Goal: Transaction & Acquisition: Register for event/course

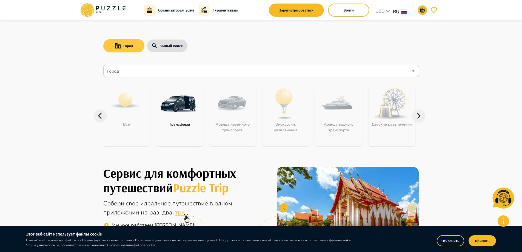
click at [131, 47] on button "Город" at bounding box center [123, 45] width 41 height 13
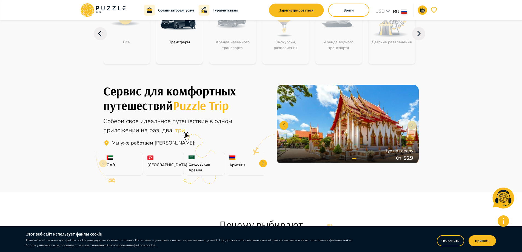
click at [181, 131] on icon at bounding box center [186, 135] width 11 height 11
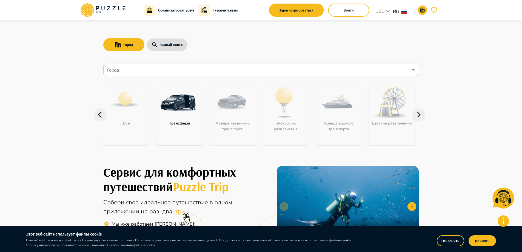
scroll to position [0, 0]
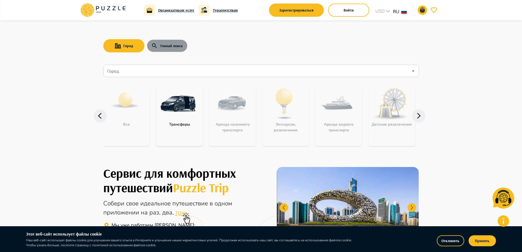
click at [169, 45] on button "Умный поиск" at bounding box center [166, 45] width 41 height 13
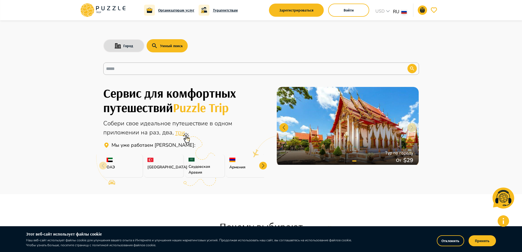
click at [243, 164] on p "Армения" at bounding box center [245, 167] width 33 height 6
click at [262, 165] on div at bounding box center [263, 166] width 8 height 8
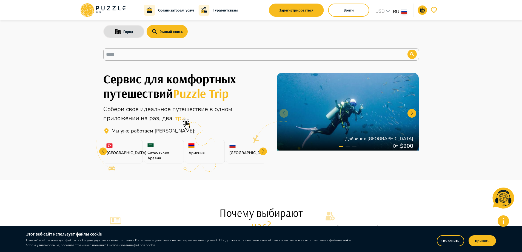
scroll to position [27, 0]
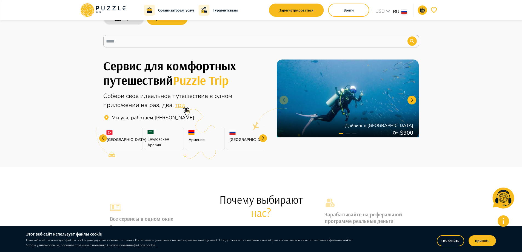
click at [263, 137] on div at bounding box center [263, 138] width 8 height 8
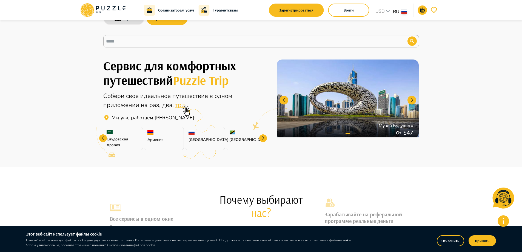
click at [263, 137] on div at bounding box center [263, 138] width 8 height 8
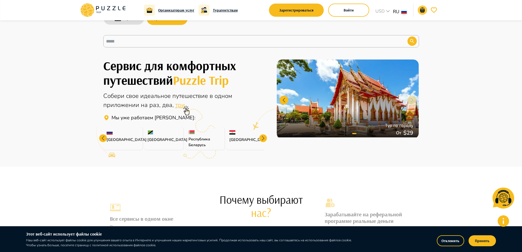
click at [422, 10] on icon "go-to-basket-submit-button" at bounding box center [422, 10] width 5 height 5
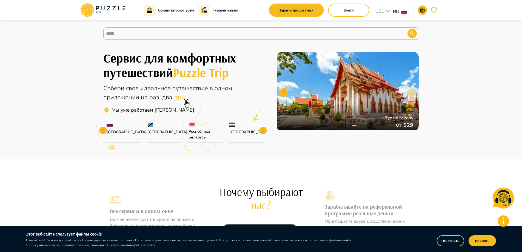
scroll to position [82, 0]
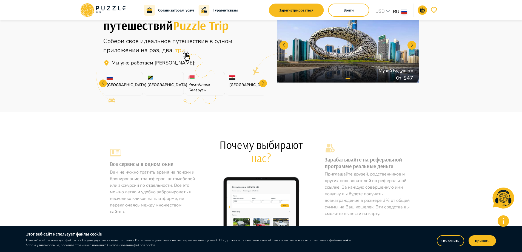
click at [263, 84] on div at bounding box center [263, 83] width 8 height 8
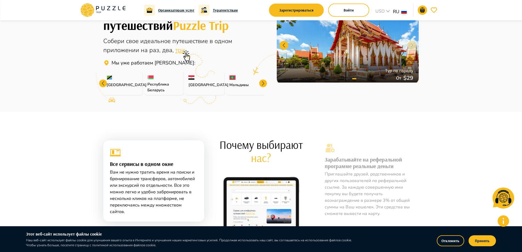
click at [261, 84] on div at bounding box center [263, 83] width 8 height 8
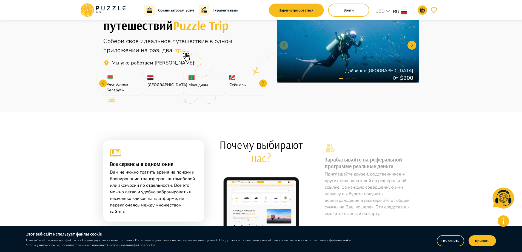
click at [261, 83] on div at bounding box center [263, 83] width 8 height 8
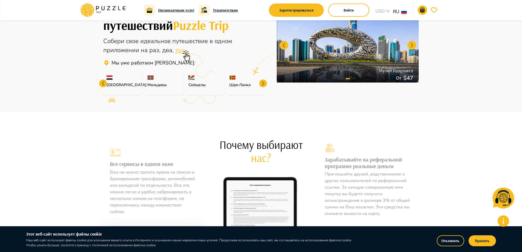
click at [263, 83] on div at bounding box center [263, 83] width 8 height 8
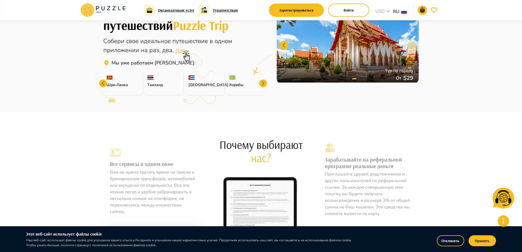
click at [264, 83] on div at bounding box center [263, 83] width 8 height 8
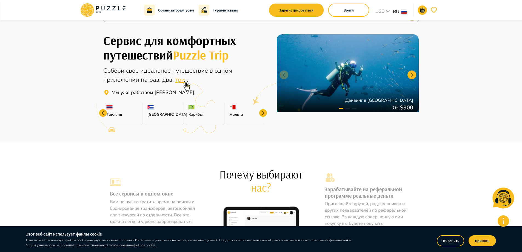
scroll to position [55, 0]
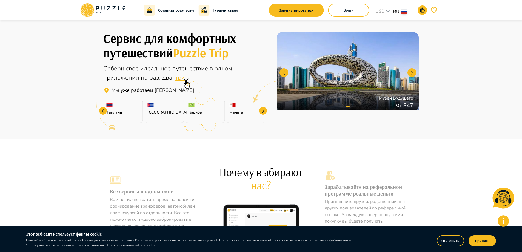
click at [262, 111] on div at bounding box center [263, 111] width 8 height 8
click at [262, 110] on p "Азорские острова" at bounding box center [245, 112] width 33 height 6
click at [262, 110] on div "Азорские острова" at bounding box center [246, 110] width 40 height 23
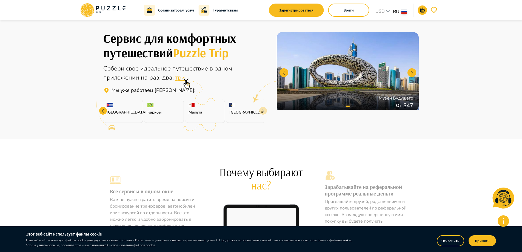
click at [262, 110] on div "Азорские острова" at bounding box center [246, 110] width 40 height 23
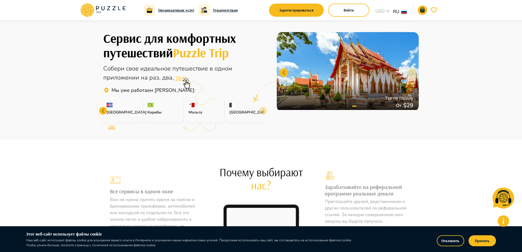
click at [262, 110] on div "Азорские острова" at bounding box center [246, 110] width 40 height 23
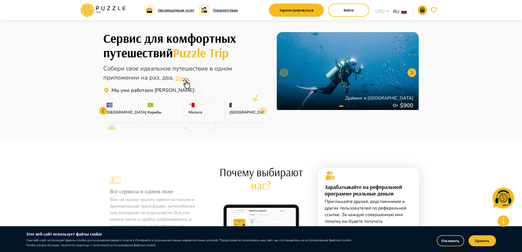
click at [105, 111] on div at bounding box center [103, 111] width 8 height 8
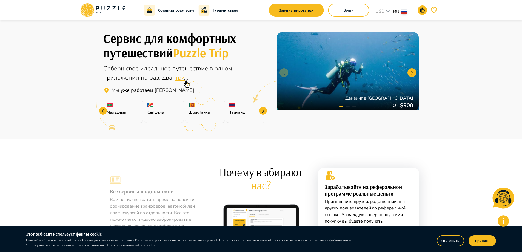
click at [105, 111] on div at bounding box center [103, 111] width 8 height 8
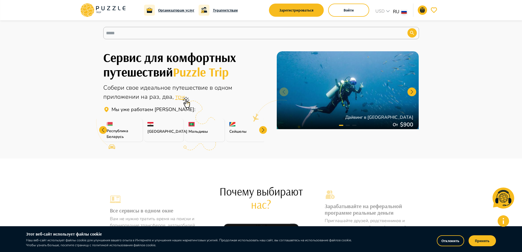
scroll to position [0, 0]
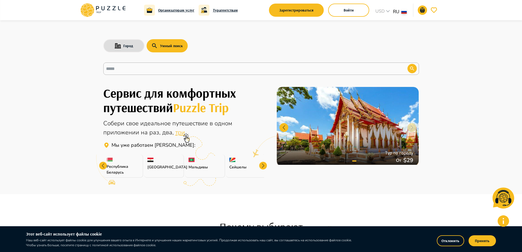
click at [408, 125] on div at bounding box center [348, 126] width 142 height 79
click at [114, 42] on button "Город" at bounding box center [123, 45] width 41 height 13
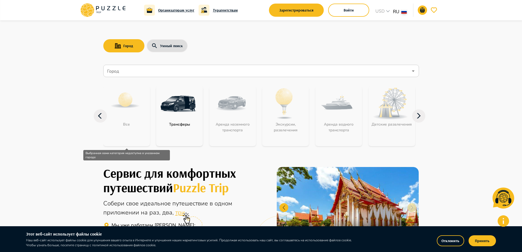
click at [118, 119] on div "Все" at bounding box center [126, 116] width 47 height 60
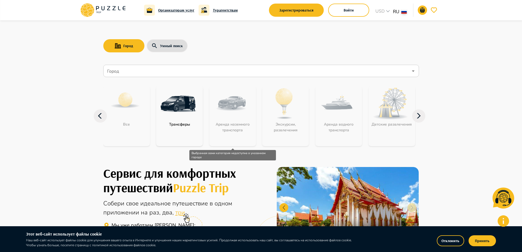
click at [223, 108] on div "Аренда наземного транспорта" at bounding box center [232, 116] width 47 height 60
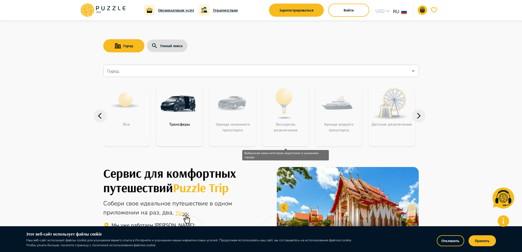
click at [290, 108] on div "Экскурсии, развлечения" at bounding box center [285, 116] width 47 height 60
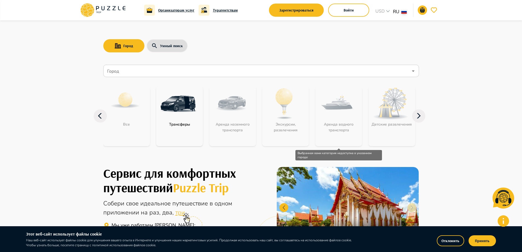
click at [345, 119] on div "Аренда водного транспорта" at bounding box center [338, 116] width 47 height 60
click at [162, 108] on img "category-get_transfer" at bounding box center [178, 104] width 36 height 36
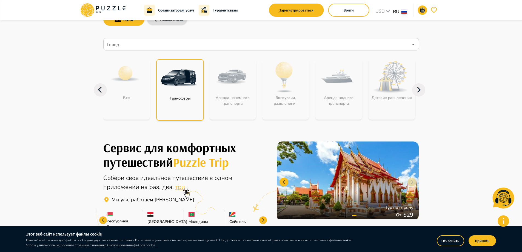
scroll to position [55, 0]
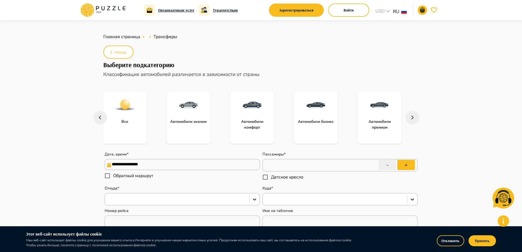
type textarea "*"
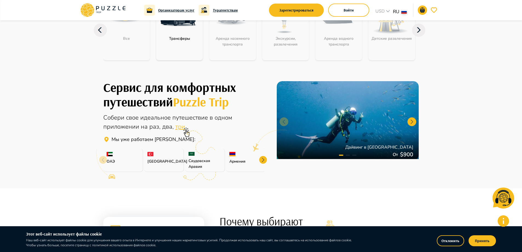
scroll to position [110, 0]
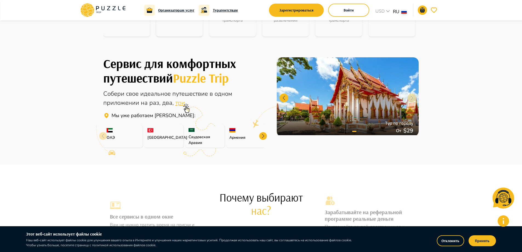
click at [264, 135] on div at bounding box center [263, 136] width 8 height 8
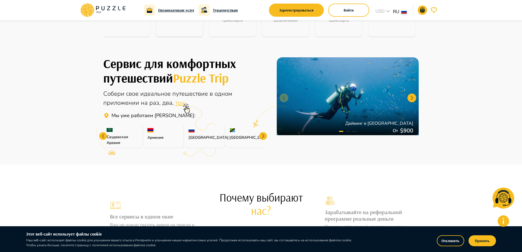
click at [264, 135] on div at bounding box center [263, 136] width 8 height 8
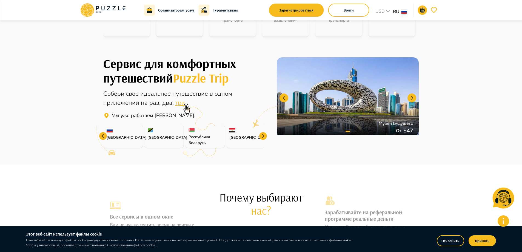
click at [264, 135] on div at bounding box center [263, 136] width 8 height 8
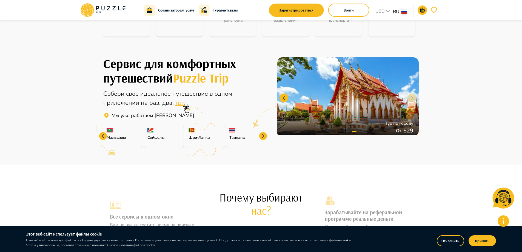
click at [264, 135] on div at bounding box center [263, 136] width 8 height 8
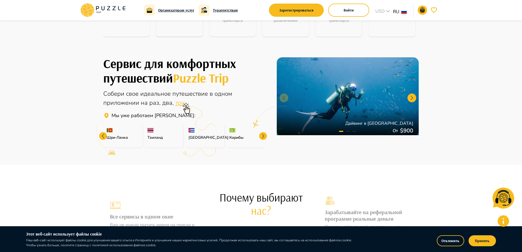
click at [264, 135] on div at bounding box center [263, 136] width 8 height 8
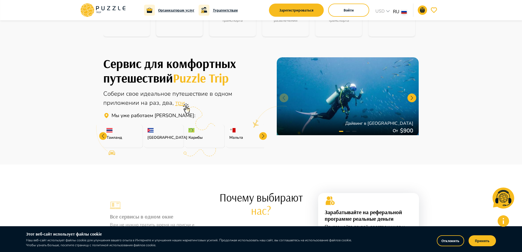
click at [264, 135] on div at bounding box center [263, 136] width 8 height 8
click at [264, 135] on div "Азорские острова" at bounding box center [246, 136] width 40 height 23
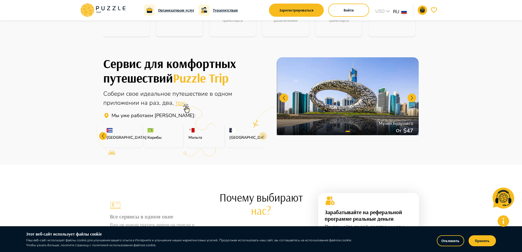
click at [264, 135] on div "Азорские острова" at bounding box center [246, 136] width 40 height 23
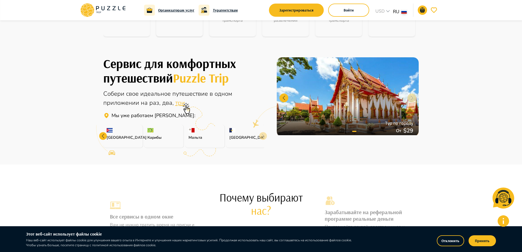
click at [261, 135] on p "Азорские острова" at bounding box center [245, 137] width 33 height 6
click at [261, 136] on p "Азорские острова" at bounding box center [245, 137] width 33 height 6
click at [100, 137] on div at bounding box center [103, 136] width 8 height 8
click at [101, 138] on div at bounding box center [103, 136] width 8 height 8
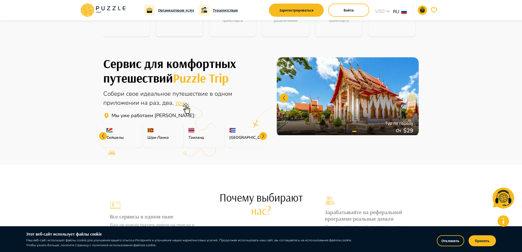
click at [101, 138] on div at bounding box center [103, 136] width 8 height 8
click at [102, 140] on icon at bounding box center [102, 140] width 25 height 31
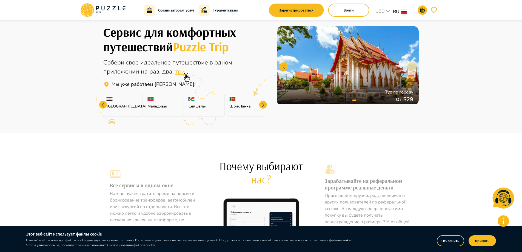
scroll to position [164, 0]
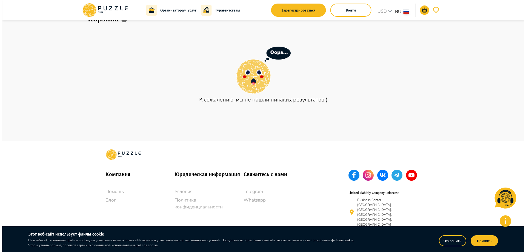
scroll to position [28, 0]
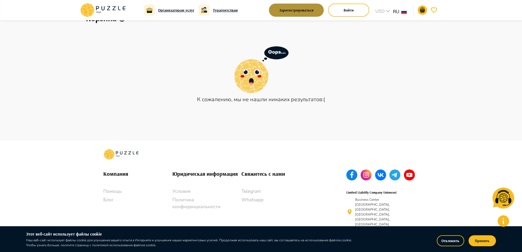
click at [297, 11] on button "Зарегистрироваться" at bounding box center [296, 10] width 55 height 13
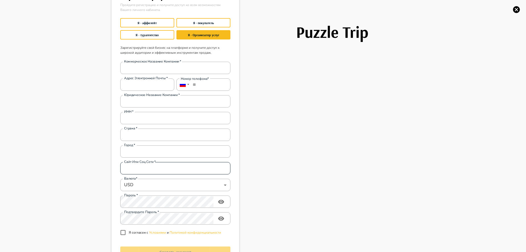
scroll to position [27, 0]
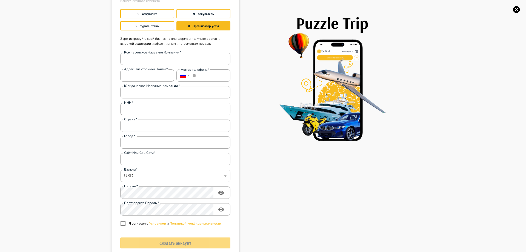
click at [223, 175] on body "Организаторам услуг Турагентствам Зарегистрироваться Войти USD *** RU ** Главна…" at bounding box center [263, 119] width 526 height 294
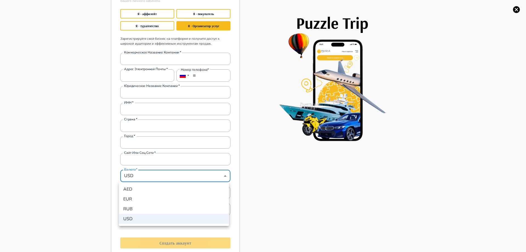
drag, startPoint x: 30, startPoint y: 180, endPoint x: 61, endPoint y: 196, distance: 35.5
click at [30, 180] on div at bounding box center [263, 126] width 526 height 252
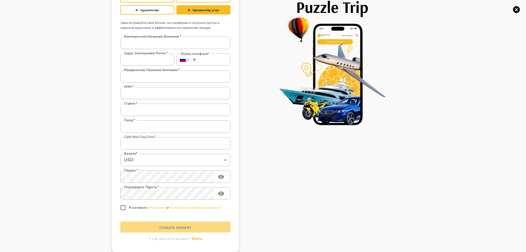
scroll to position [0, 0]
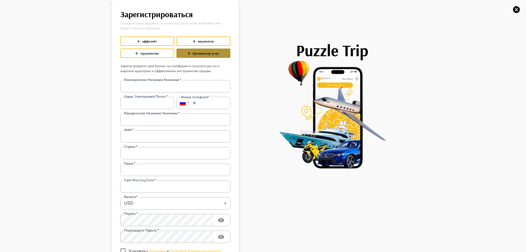
click at [212, 55] on button "Я - Организатор услуг" at bounding box center [203, 52] width 54 height 9
click at [141, 54] on button "Я - турагентство" at bounding box center [147, 52] width 54 height 9
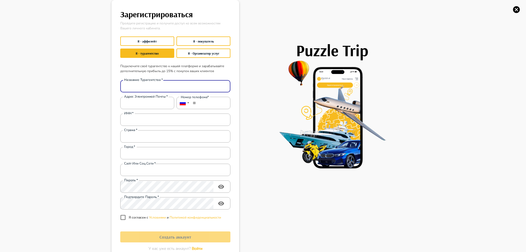
click at [162, 83] on input "Название турагентства   *" at bounding box center [175, 86] width 110 height 11
click at [140, 86] on input "*********" at bounding box center [175, 86] width 110 height 11
type input "**********"
click at [134, 107] on input "Адрес электронной почты   *" at bounding box center [147, 102] width 54 height 11
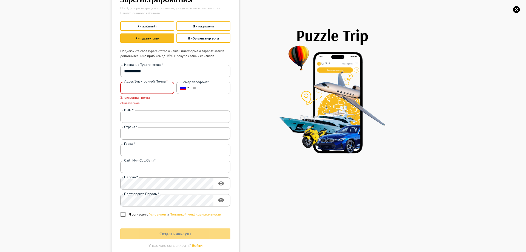
scroll to position [22, 0]
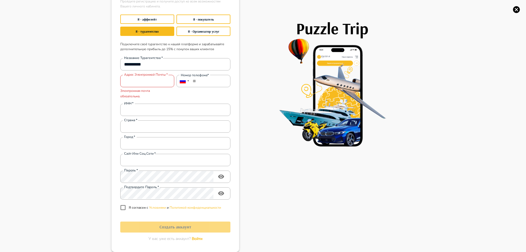
drag, startPoint x: 104, startPoint y: 103, endPoint x: 87, endPoint y: 77, distance: 31.3
click at [105, 102] on div "**********" at bounding box center [263, 126] width 526 height 252
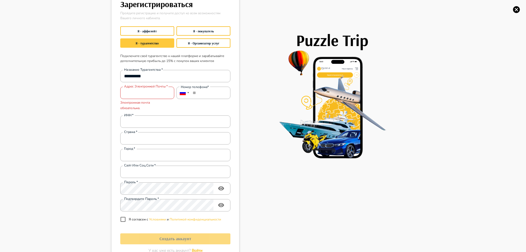
scroll to position [0, 0]
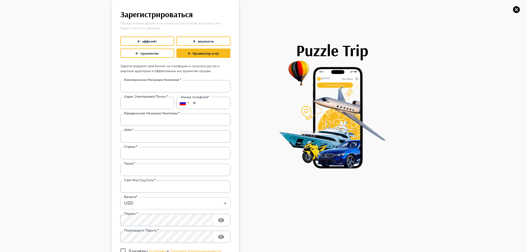
click at [223, 202] on body "Организаторам услуг Турагентствам Зарегистрироваться Войти USD *** RU ** Главна…" at bounding box center [263, 119] width 526 height 294
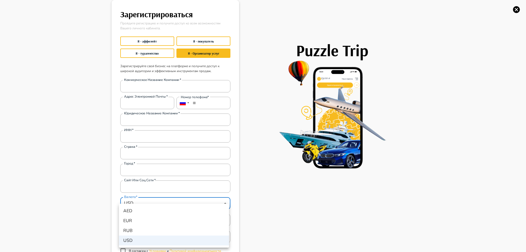
drag, startPoint x: 92, startPoint y: 209, endPoint x: 80, endPoint y: 211, distance: 12.2
click at [91, 209] on div at bounding box center [263, 126] width 526 height 252
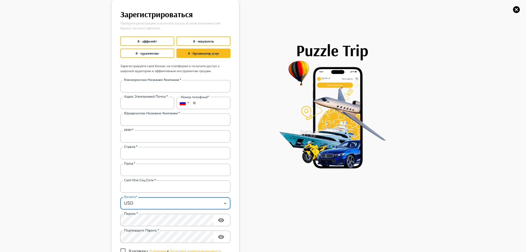
click at [174, 205] on body "Организаторам услуг Турагентствам Зарегистрироваться Войти USD *** RU ** Главна…" at bounding box center [263, 119] width 526 height 294
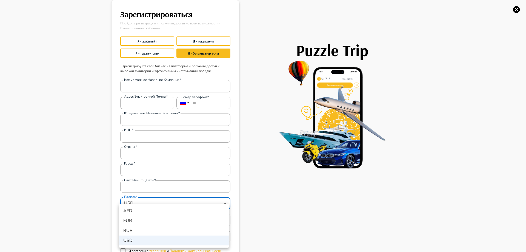
drag, startPoint x: 87, startPoint y: 171, endPoint x: 20, endPoint y: 147, distance: 70.8
click at [85, 171] on div at bounding box center [263, 126] width 526 height 252
